Goal: Transaction & Acquisition: Purchase product/service

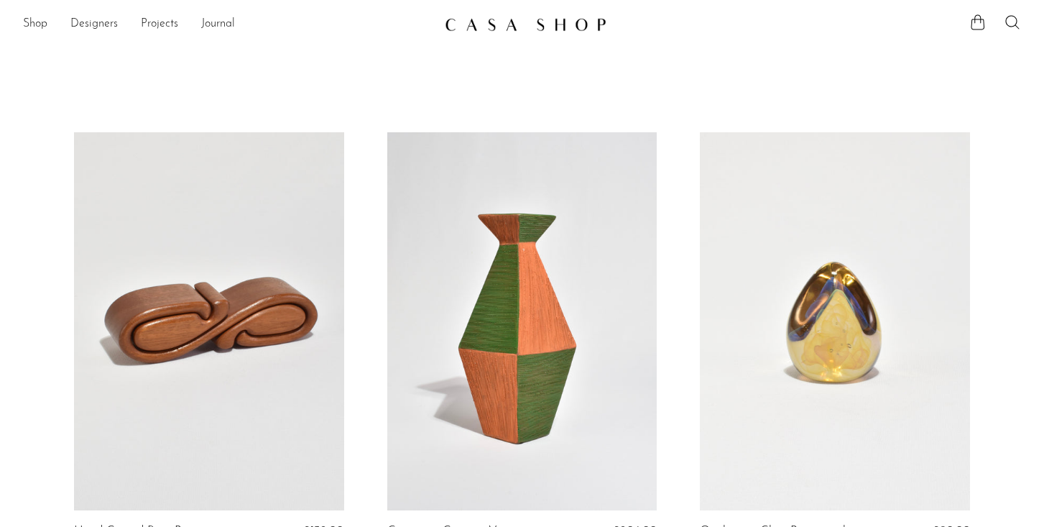
click at [223, 270] on link at bounding box center [209, 321] width 270 height 378
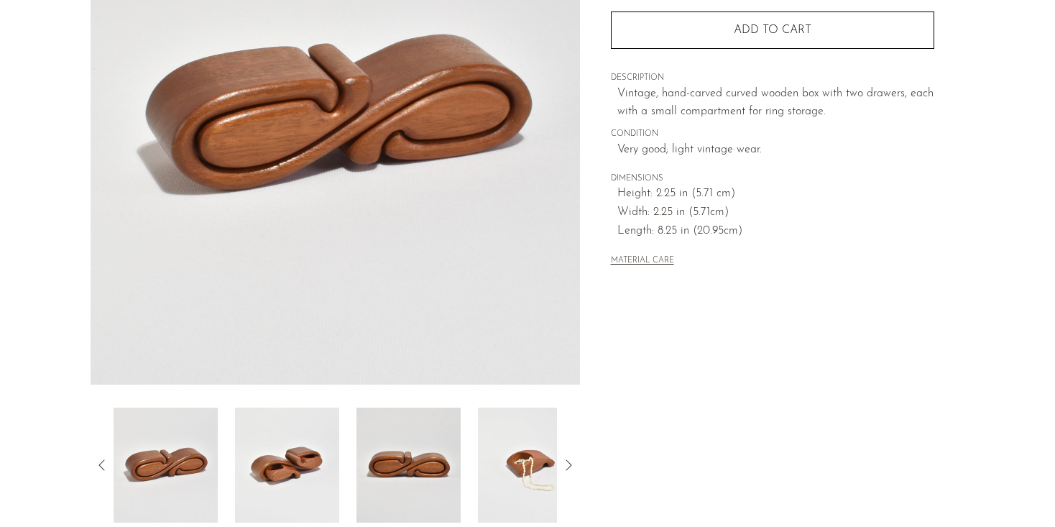
scroll to position [214, 0]
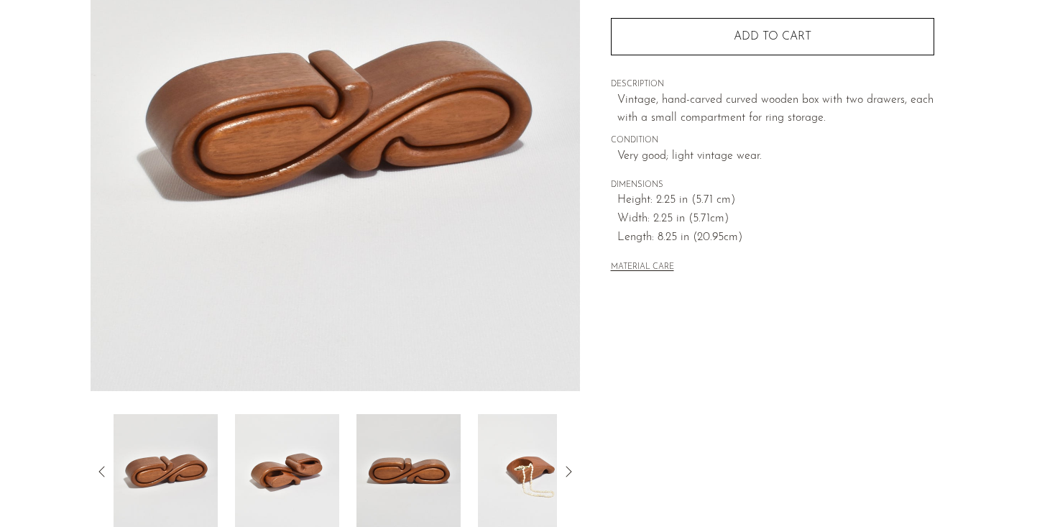
click at [174, 477] on img at bounding box center [166, 471] width 104 height 115
click at [288, 466] on img at bounding box center [287, 471] width 104 height 115
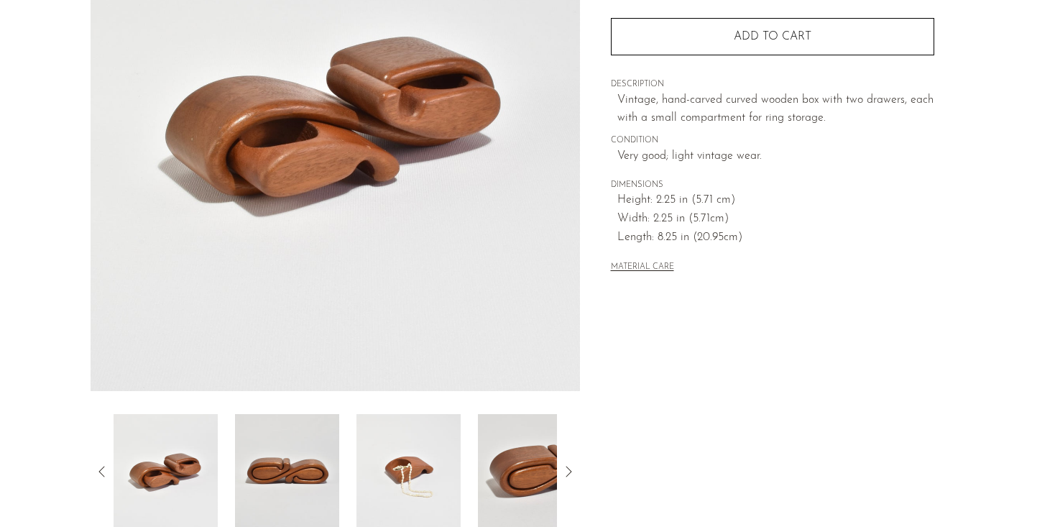
click at [385, 464] on img at bounding box center [408, 471] width 104 height 115
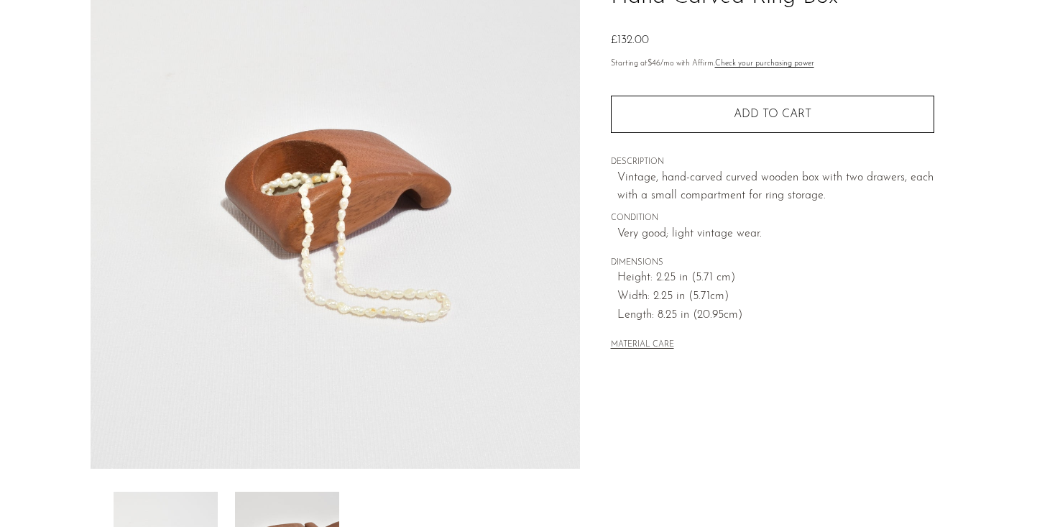
scroll to position [132, 0]
